Goal: Information Seeking & Learning: Learn about a topic

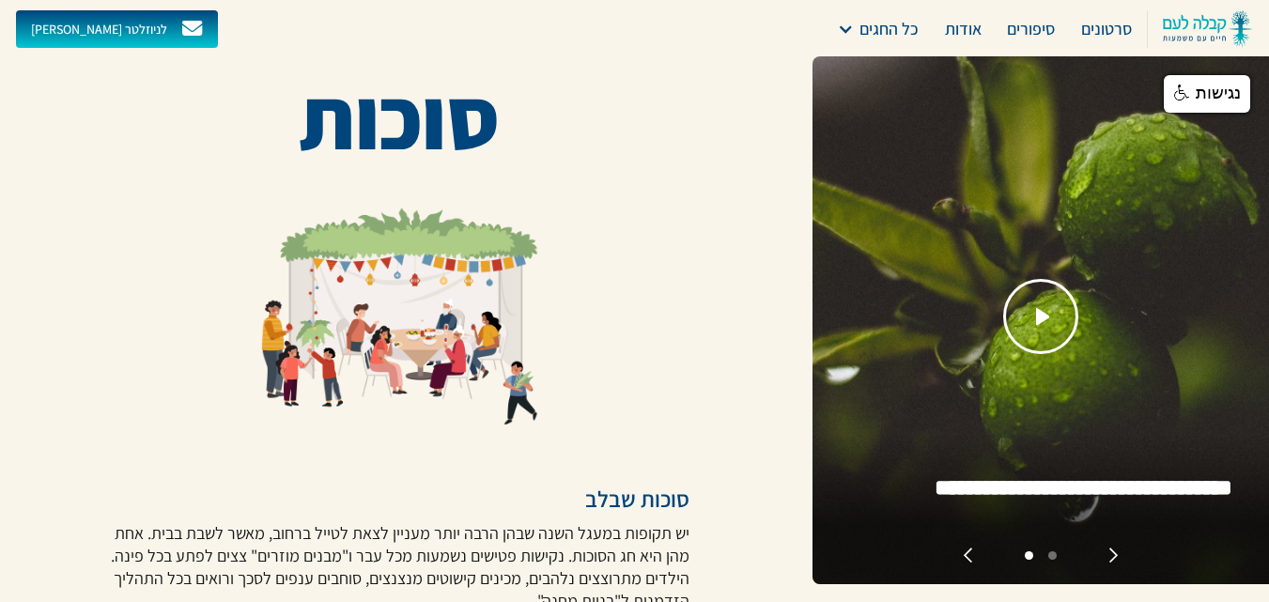
click at [390, 316] on img at bounding box center [399, 316] width 308 height 217
click at [388, 318] on img at bounding box center [399, 316] width 308 height 217
click at [389, 314] on img at bounding box center [399, 316] width 308 height 217
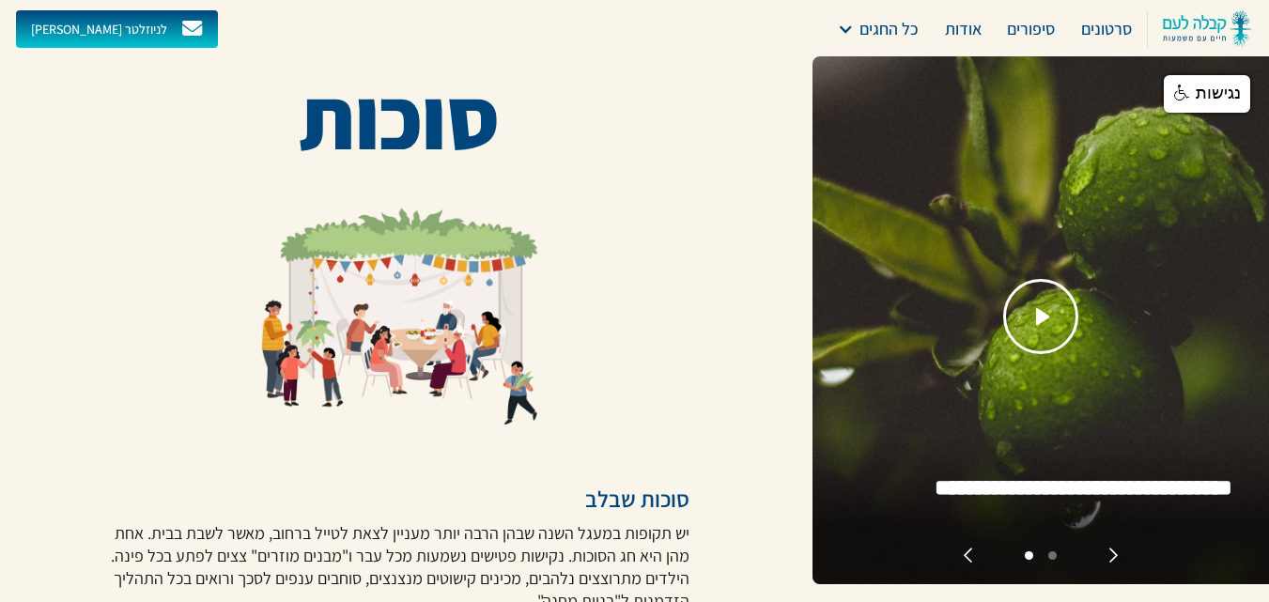
click at [485, 240] on img at bounding box center [399, 316] width 308 height 217
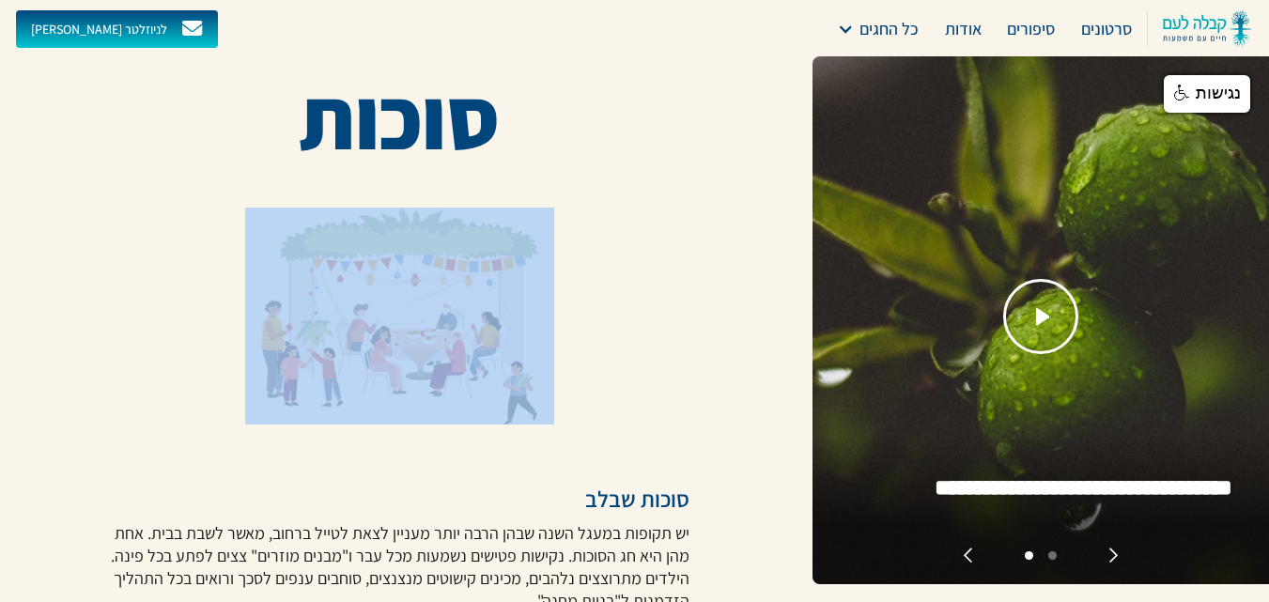
drag, startPoint x: 304, startPoint y: 150, endPoint x: 316, endPoint y: 162, distance: 16.6
click at [334, 202] on div "סוכות" at bounding box center [400, 264] width 723 height 385
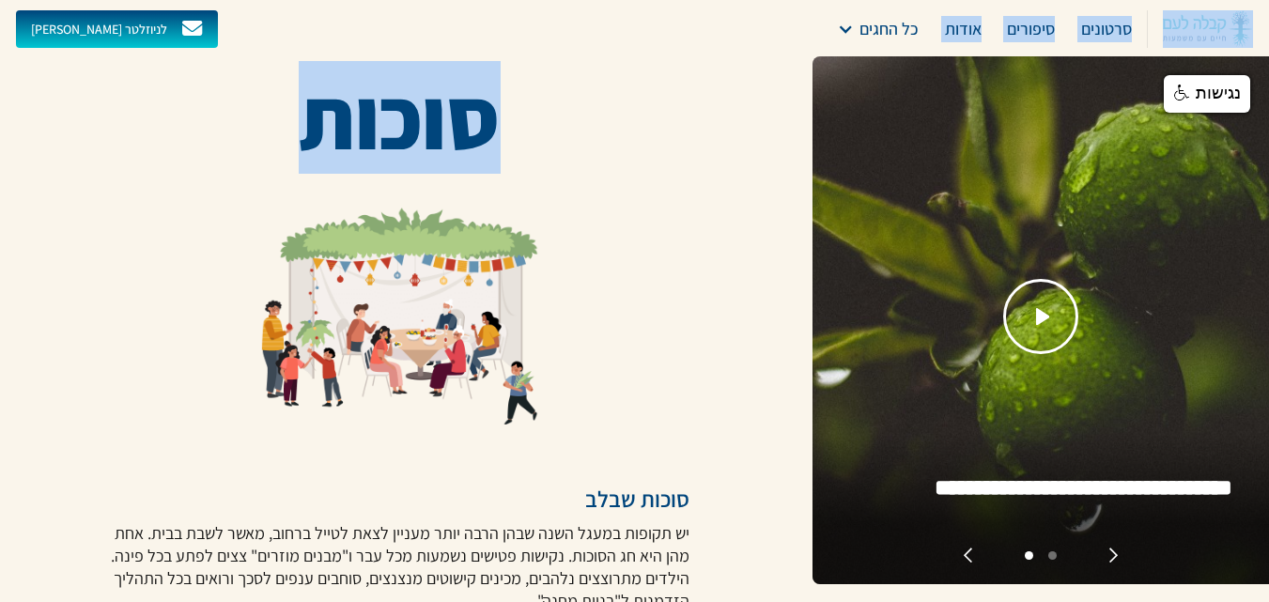
drag, startPoint x: 239, startPoint y: 50, endPoint x: 271, endPoint y: 86, distance: 49.2
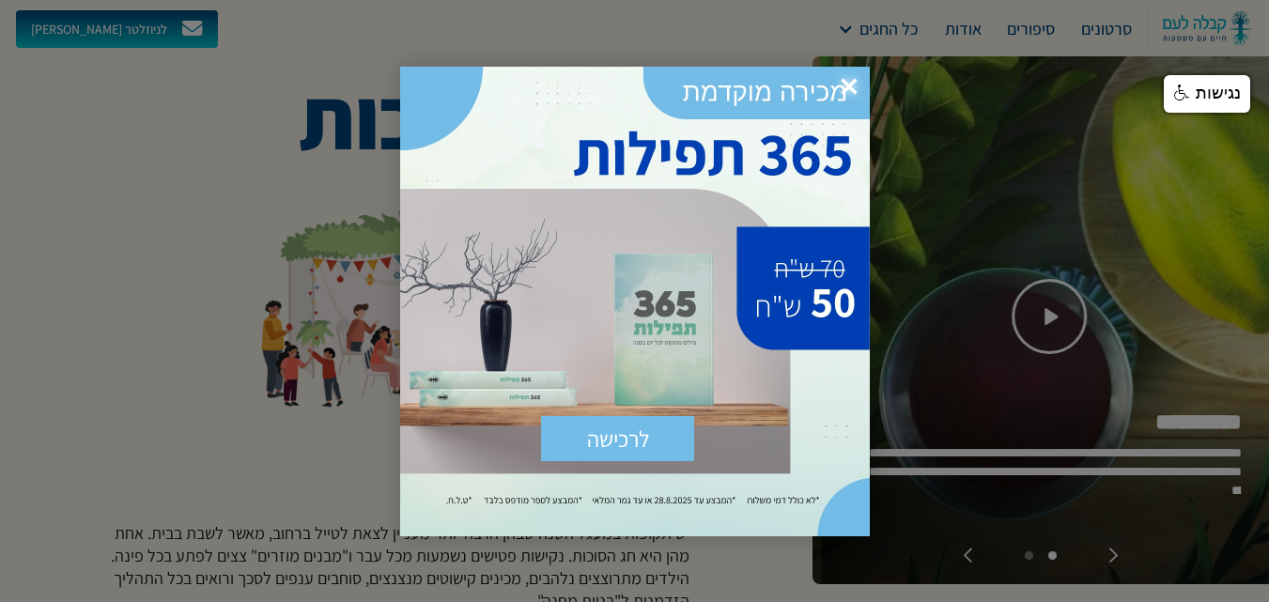
drag, startPoint x: 0, startPoint y: 1, endPoint x: 1164, endPoint y: 333, distance: 1211.0
click at [1164, 333] on div at bounding box center [634, 301] width 1269 height 602
drag, startPoint x: 955, startPoint y: 224, endPoint x: 886, endPoint y: 155, distance: 97.6
click at [939, 194] on div at bounding box center [634, 301] width 1269 height 602
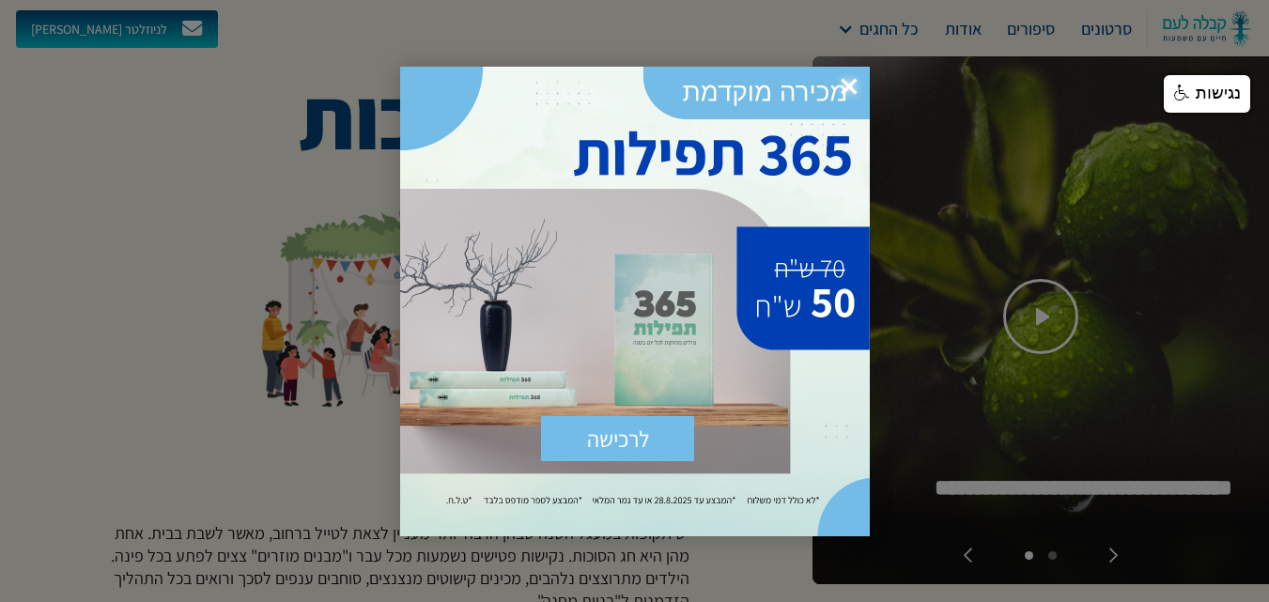
click at [849, 76] on span "×" at bounding box center [848, 87] width 41 height 41
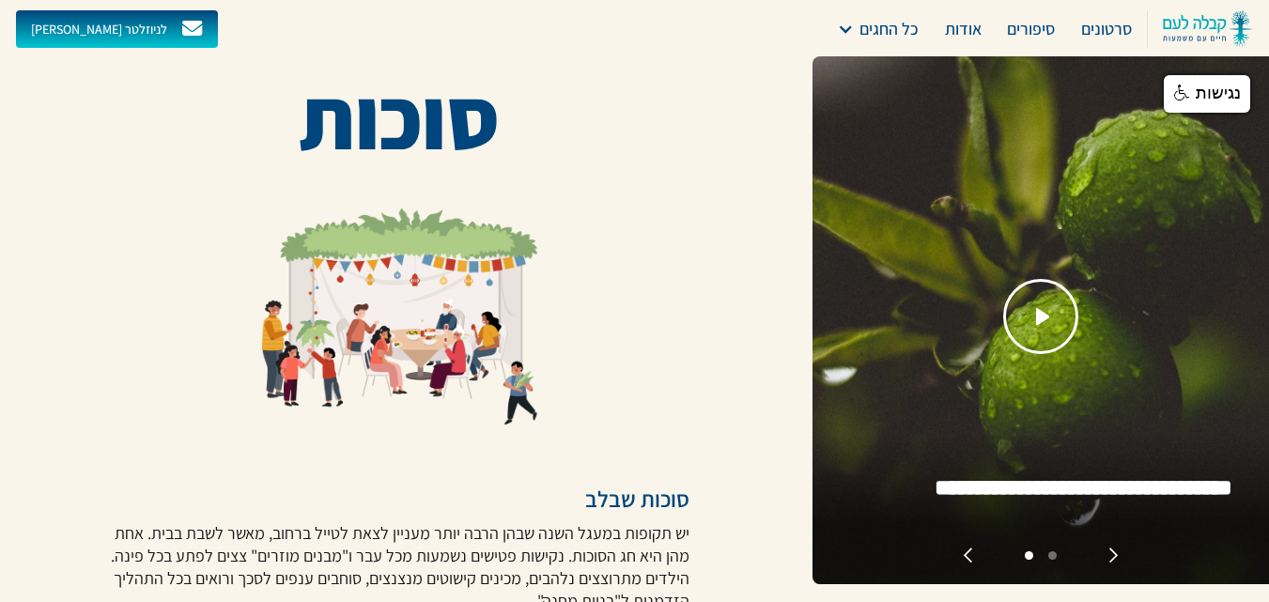
drag, startPoint x: 614, startPoint y: 49, endPoint x: 924, endPoint y: 111, distance: 316.0
click at [781, 44] on div "[PERSON_NAME] לניוזלטר סרטונים סיפורים אודות כל החגים [DATE] יום כיפור סוכות [D…" at bounding box center [634, 29] width 1267 height 56
